Goal: Check status: Check status

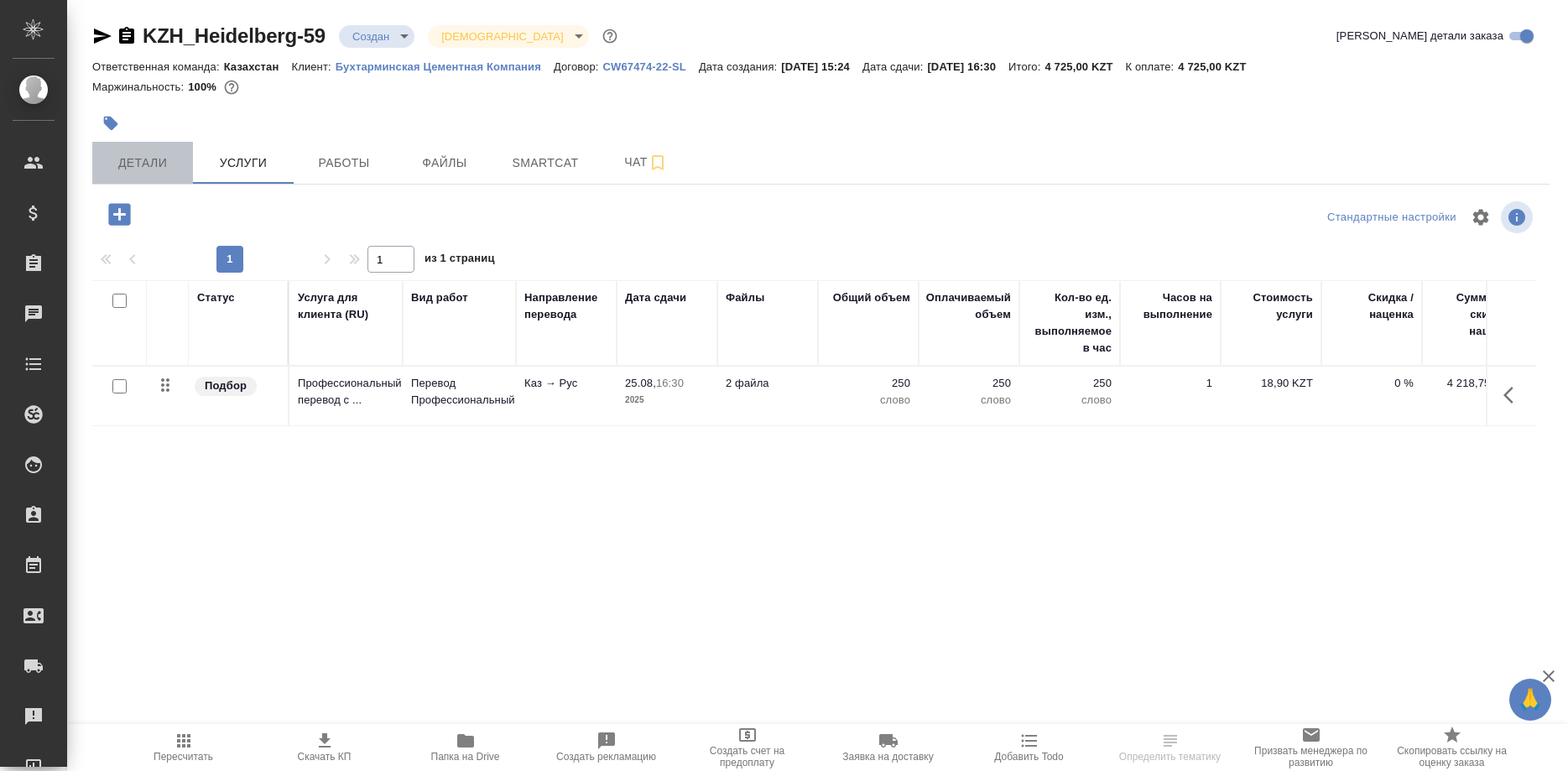
click at [150, 167] on span "Детали" at bounding box center [143, 163] width 80 height 21
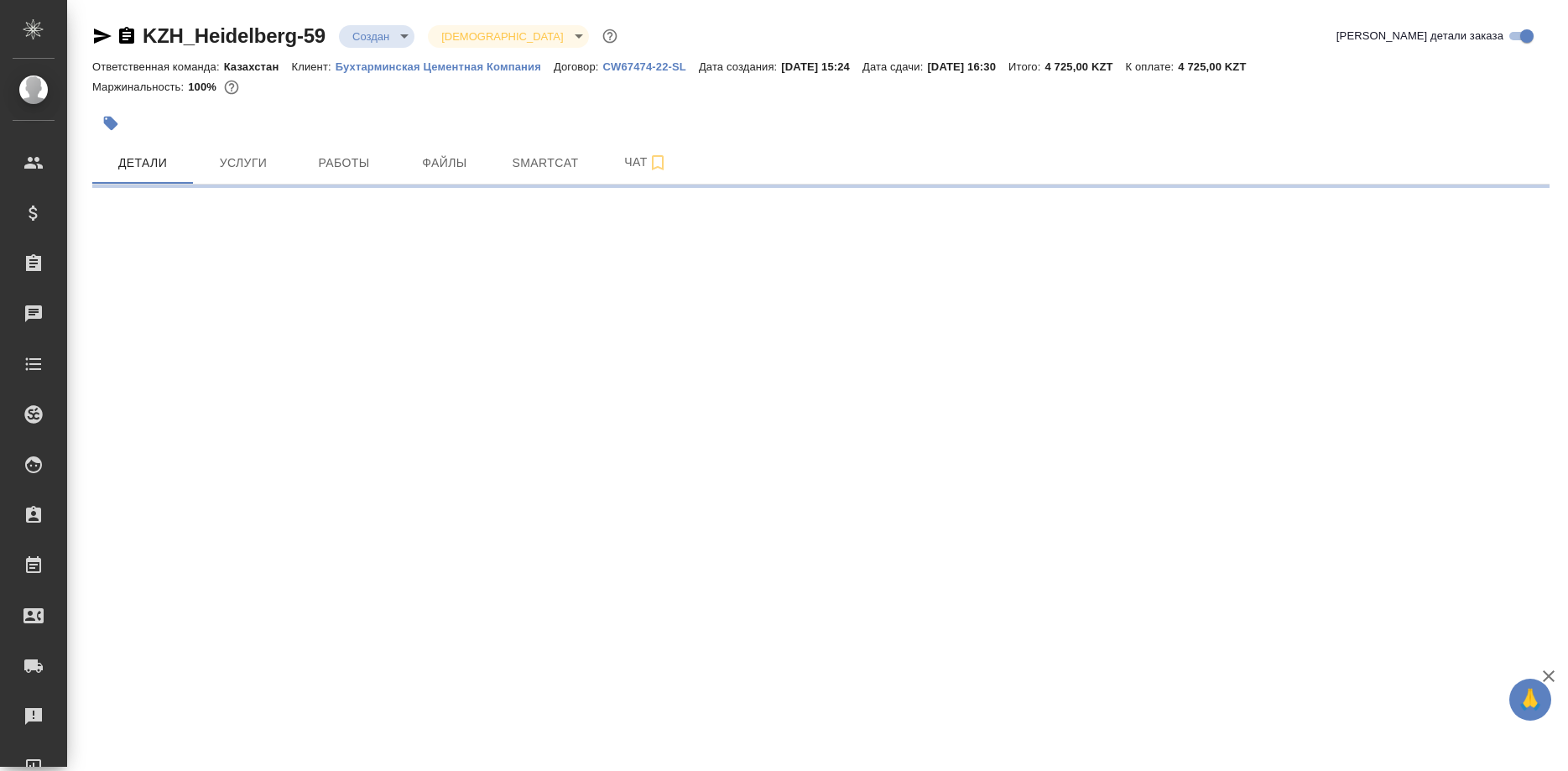
select select "RU"
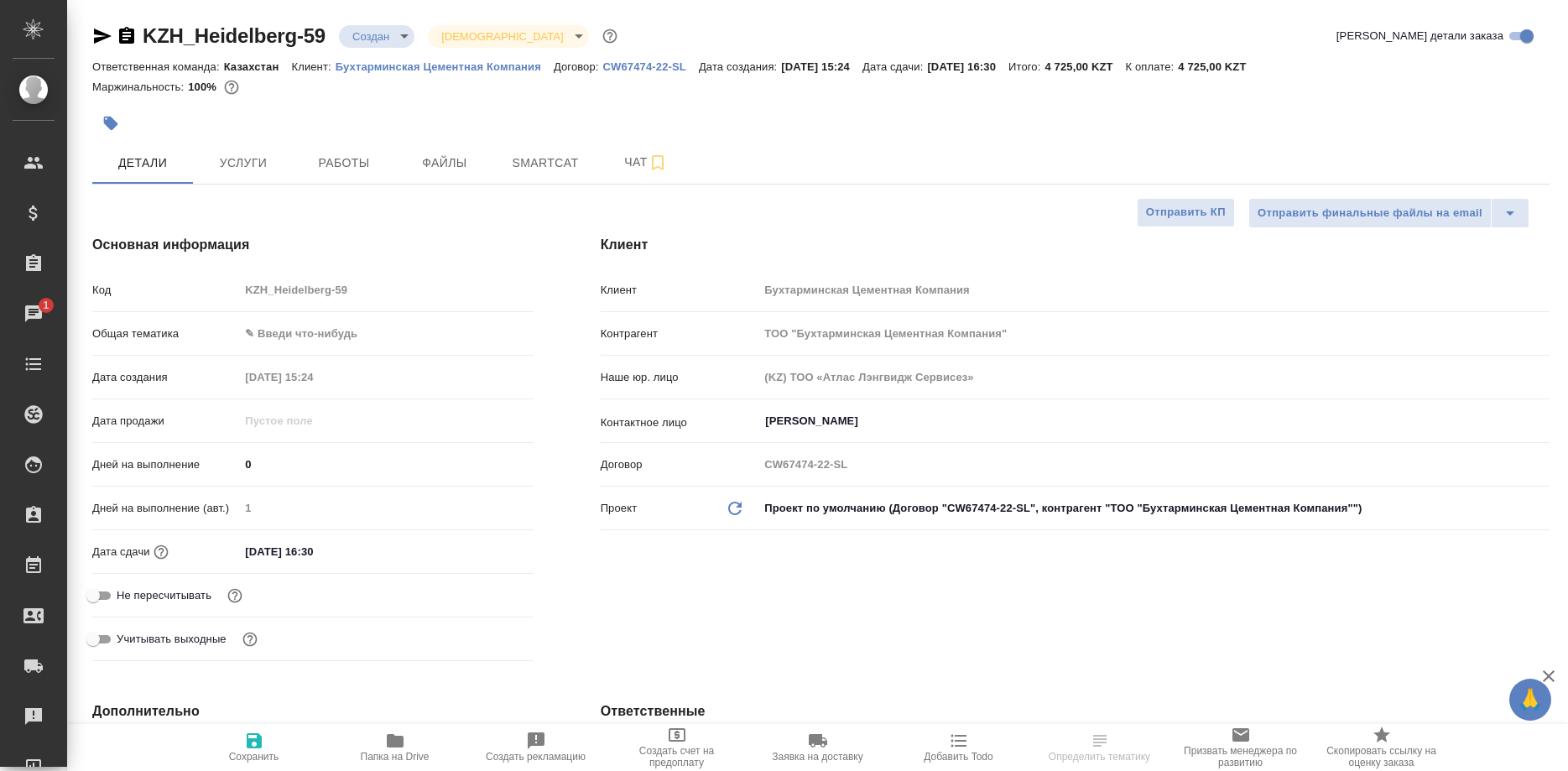
type textarea "x"
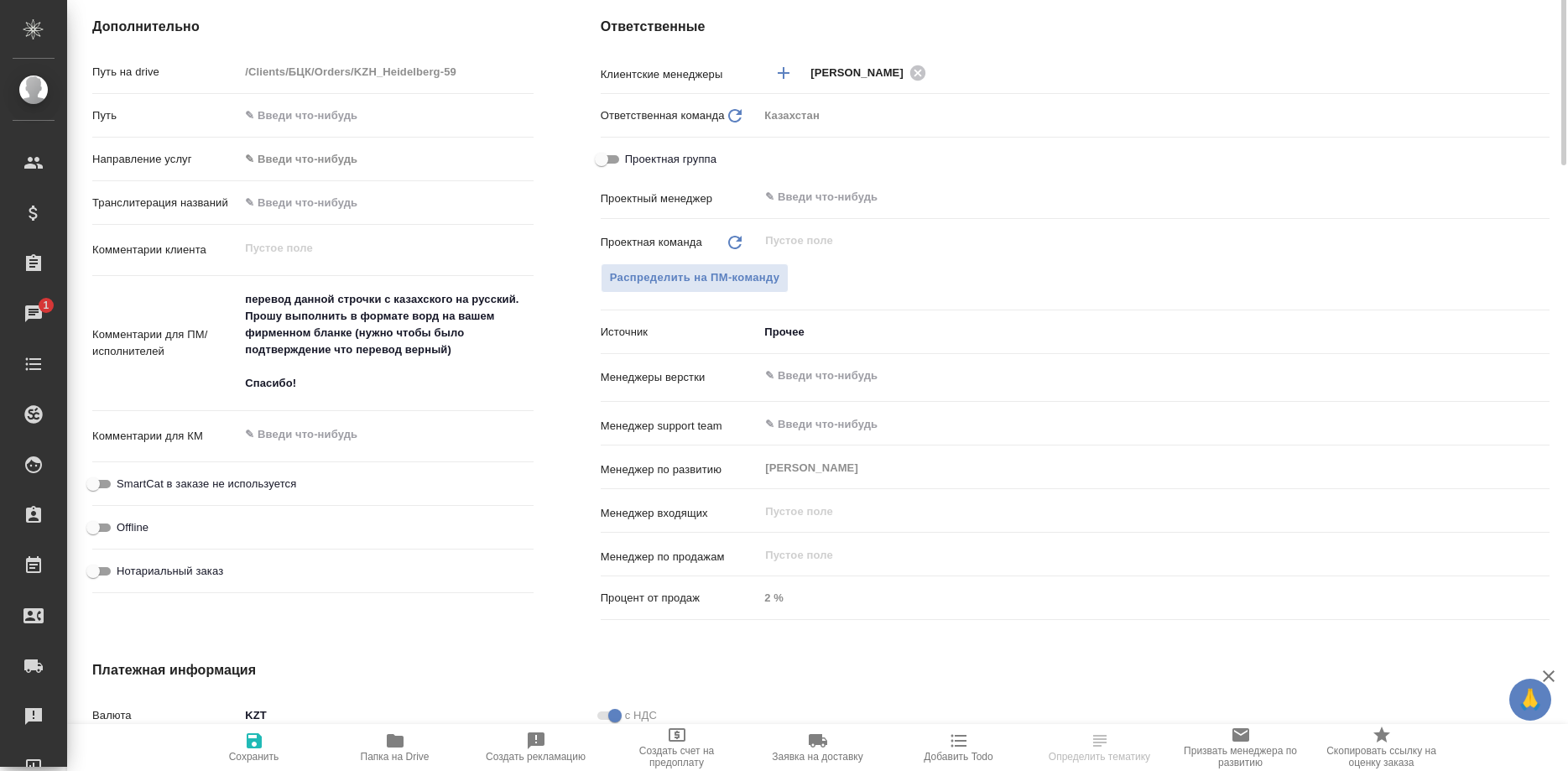
scroll to position [257, 0]
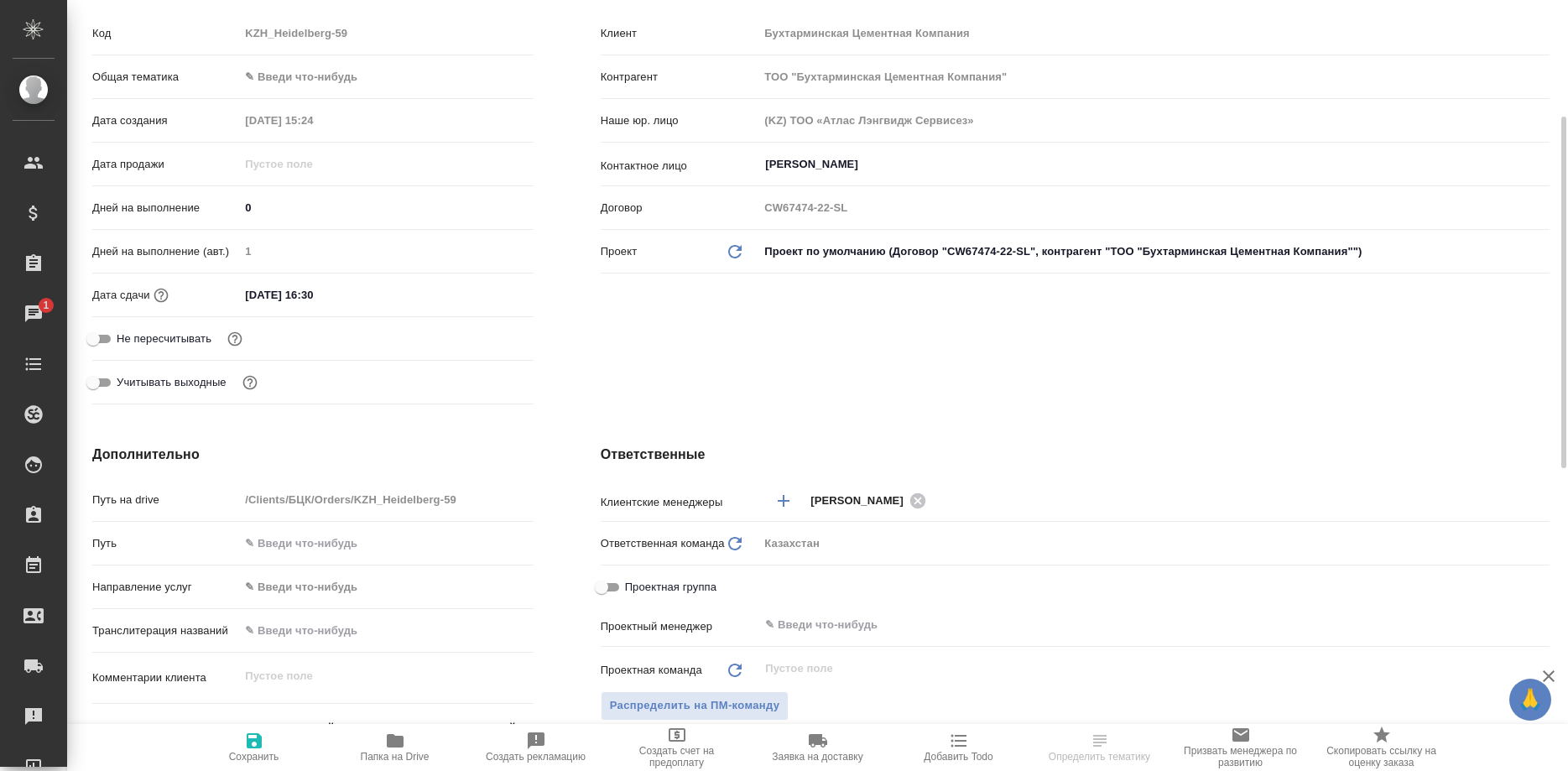
click at [395, 745] on icon "button" at bounding box center [395, 740] width 16 height 14
select select "RU"
